Goal: Task Accomplishment & Management: Manage account settings

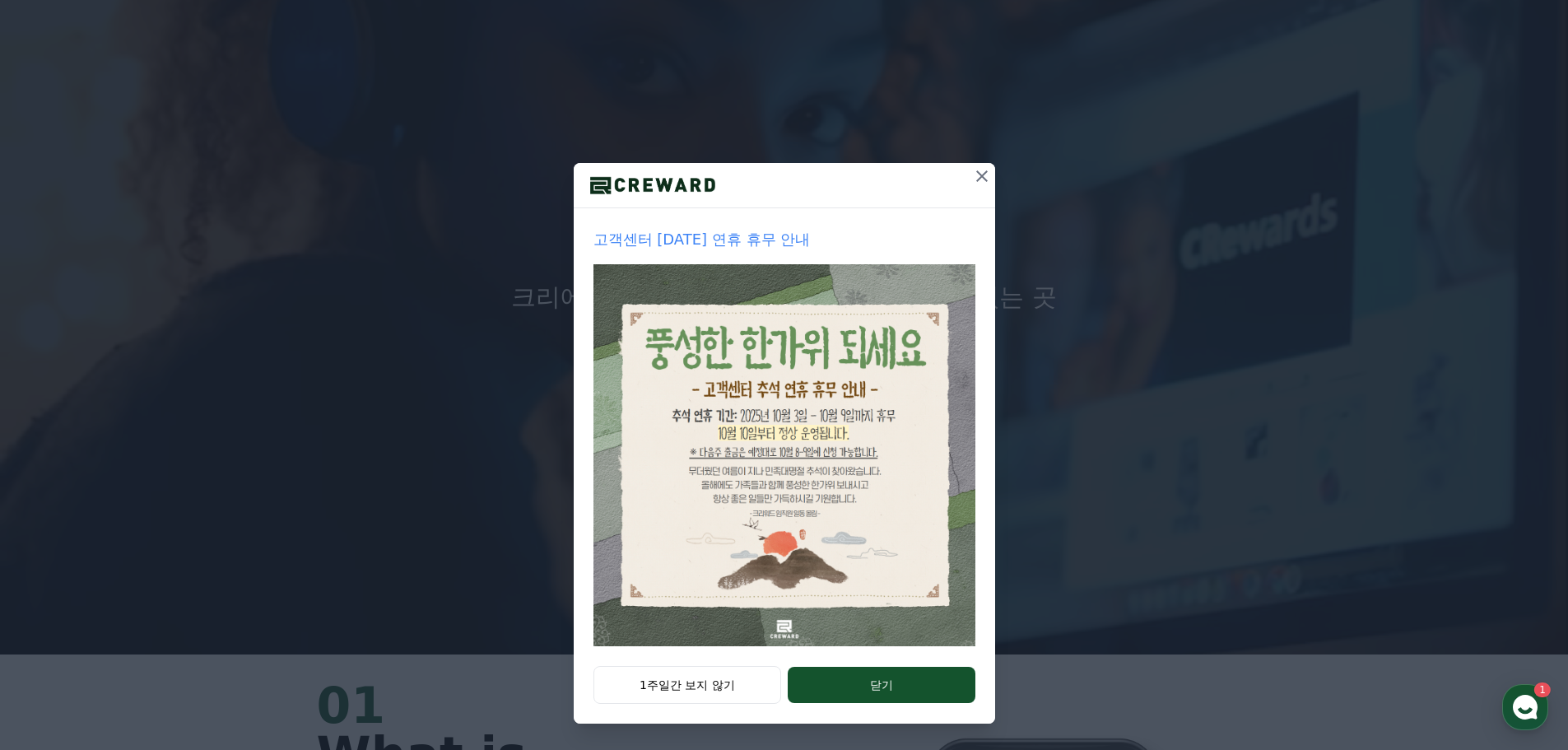
scroll to position [247, 0]
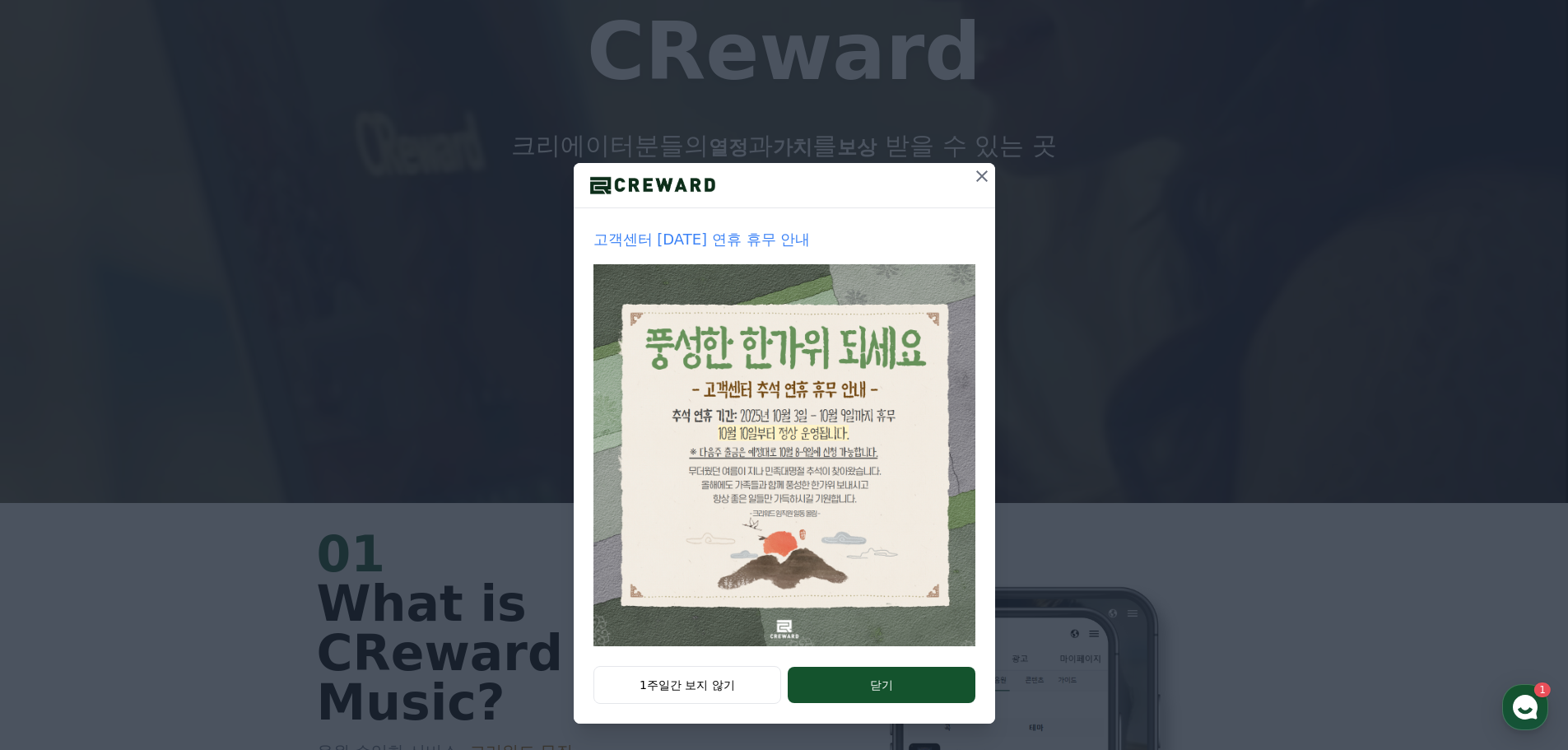
click at [972, 178] on icon at bounding box center [981, 176] width 20 height 20
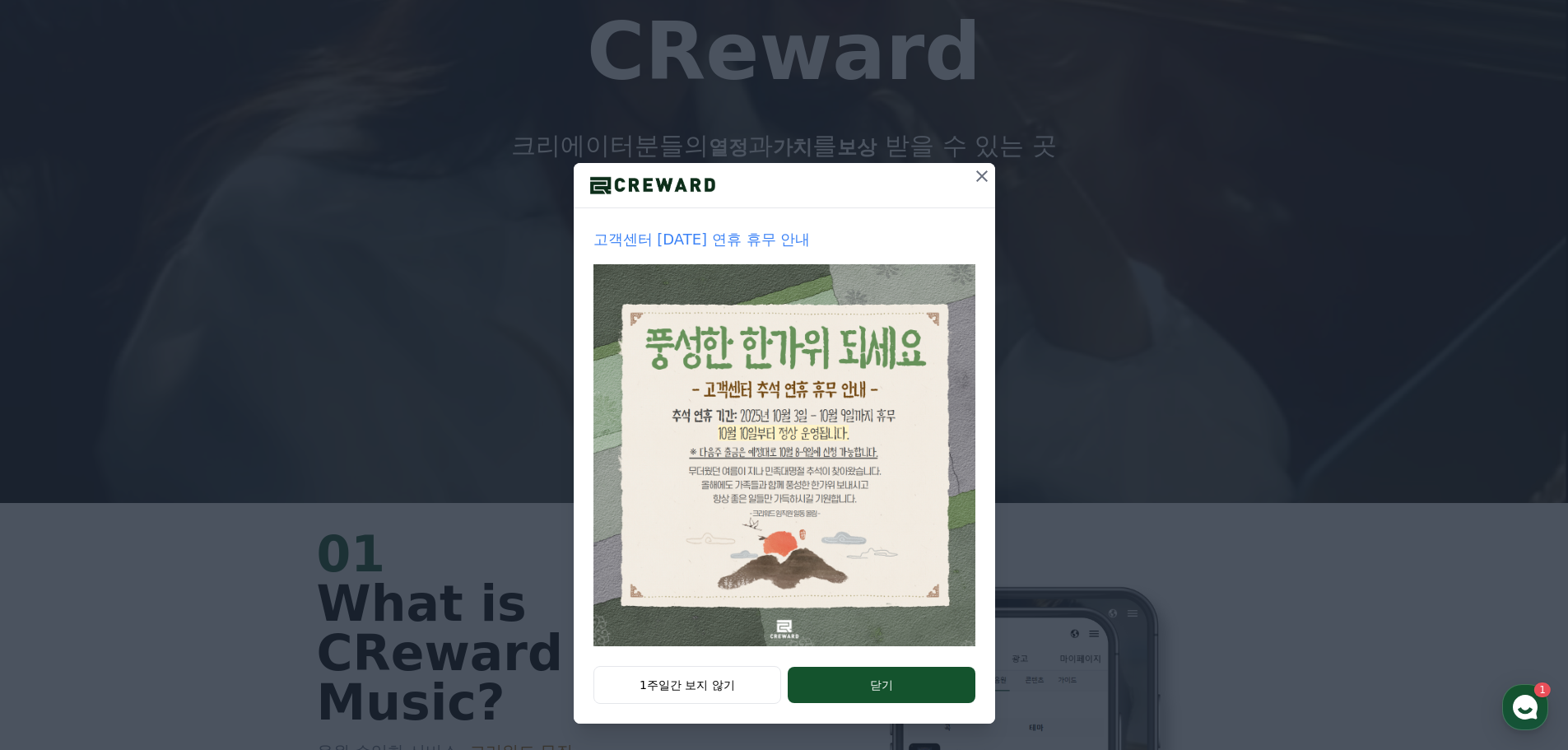
scroll to position [0, 0]
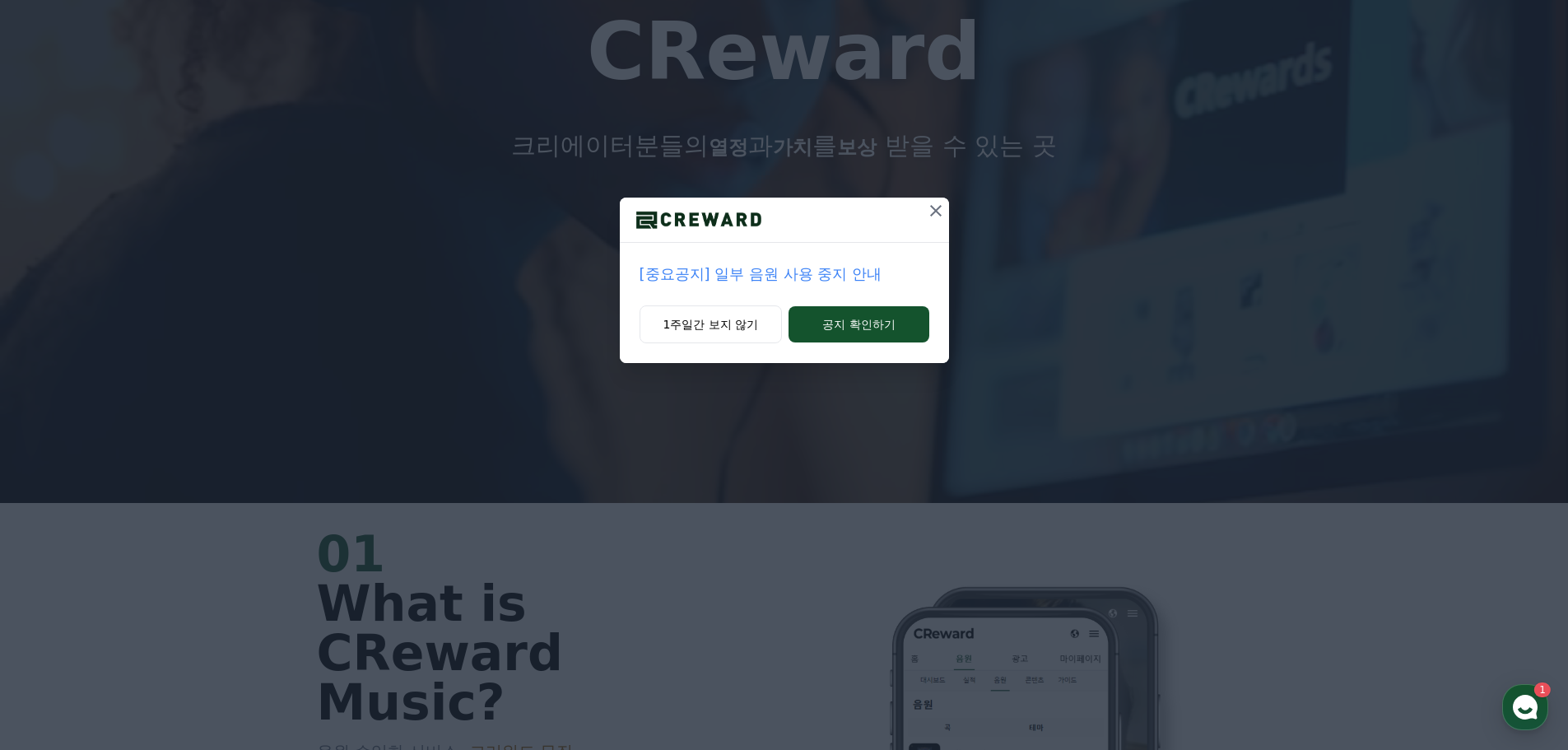
click at [943, 210] on icon at bounding box center [935, 211] width 20 height 20
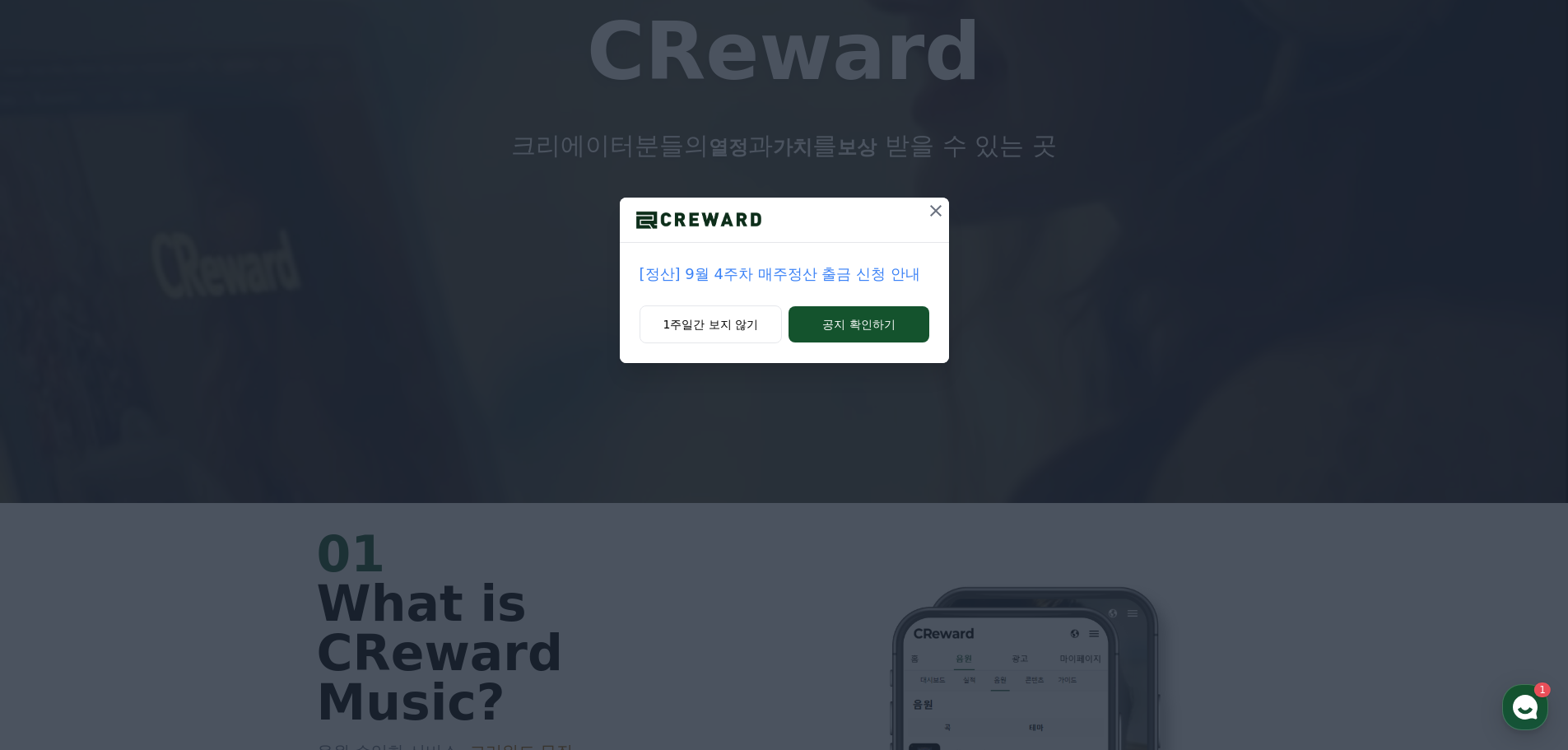
click at [944, 207] on icon at bounding box center [935, 211] width 20 height 20
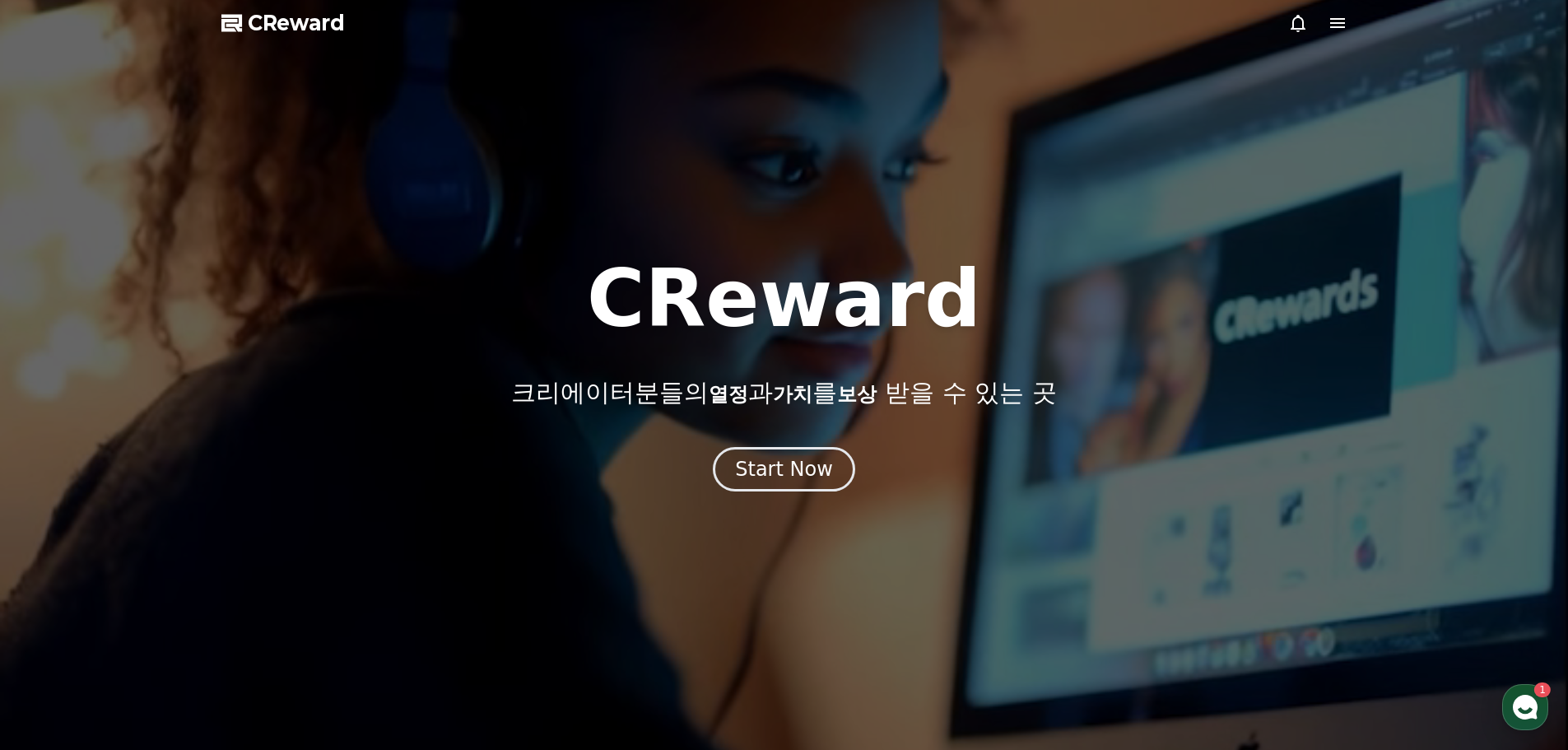
click at [1344, 25] on icon at bounding box center [1337, 22] width 20 height 20
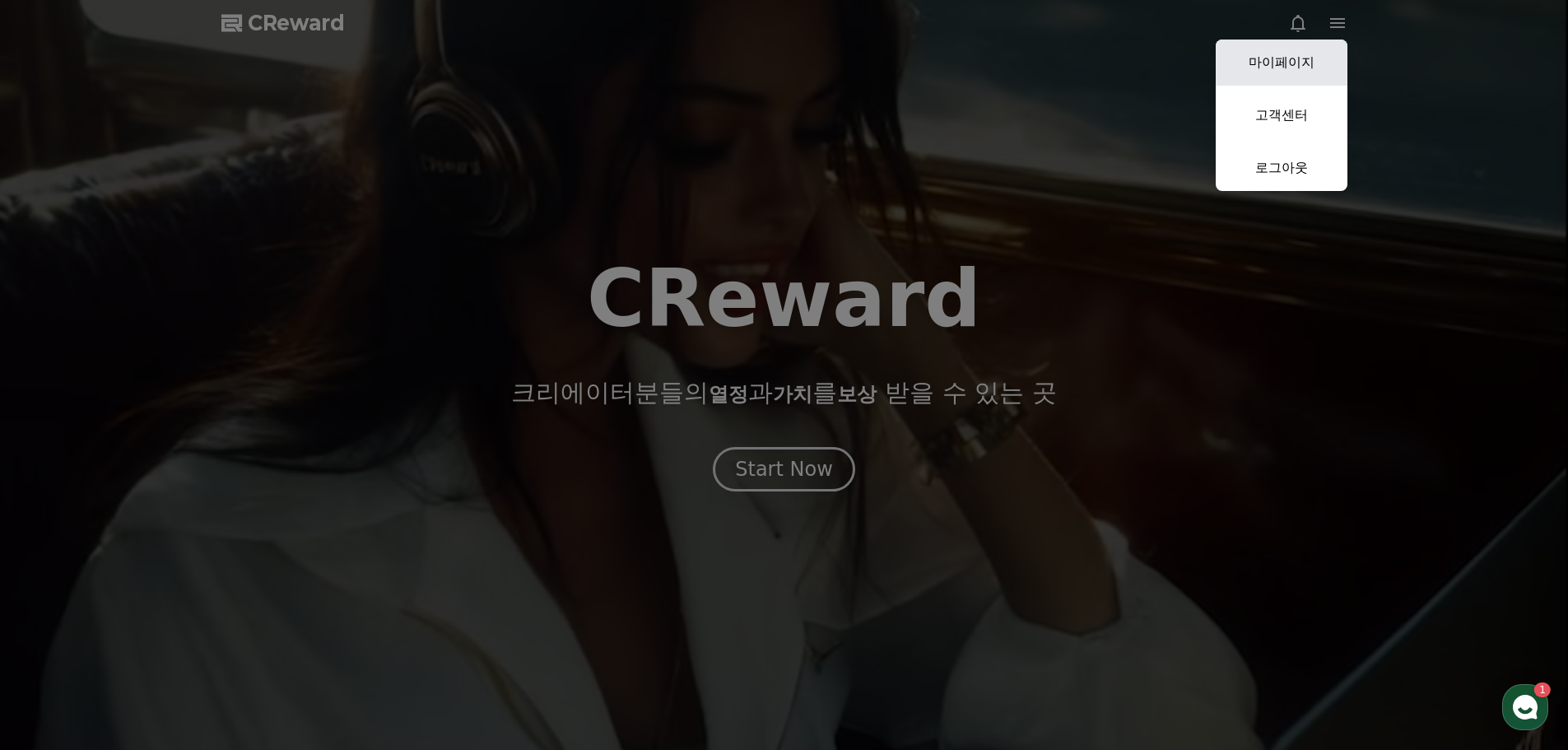
click at [1312, 61] on link "마이페이지" at bounding box center [1281, 62] width 132 height 46
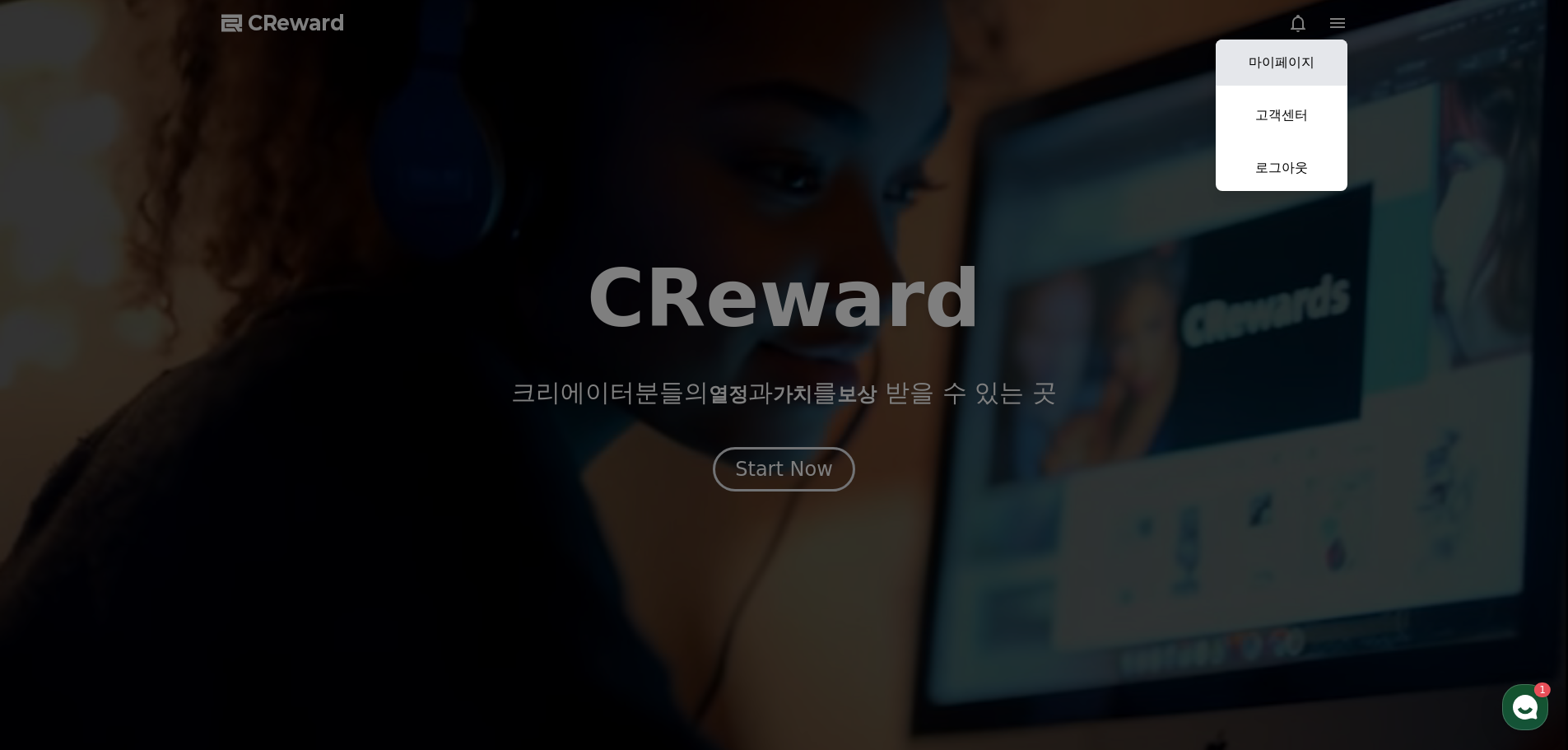
select select "**********"
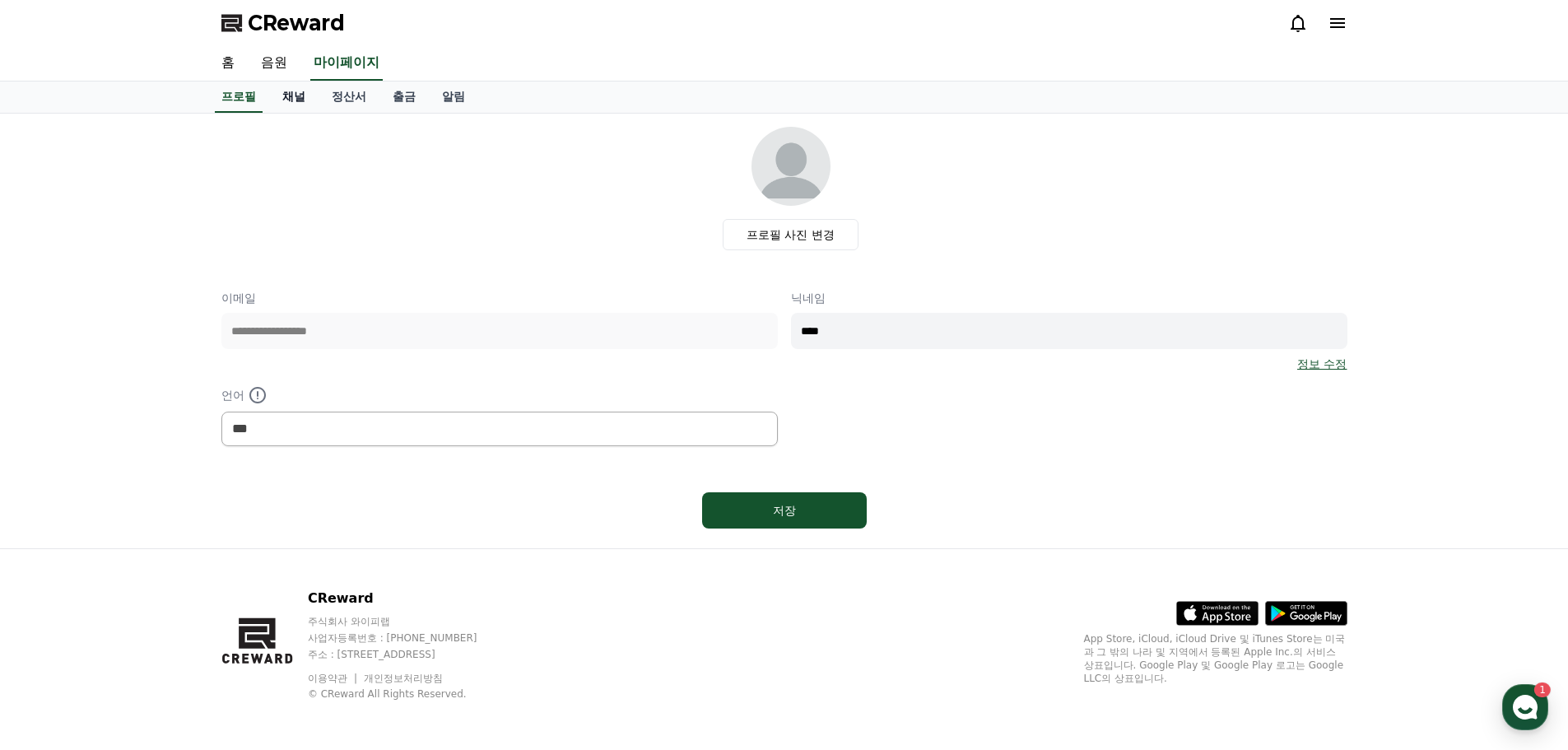
click at [296, 101] on link "채널" at bounding box center [294, 97] width 49 height 32
